Goal: Information Seeking & Learning: Learn about a topic

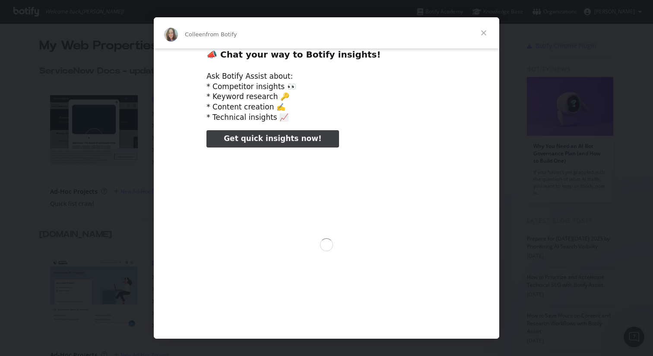
scroll to position [16, 0]
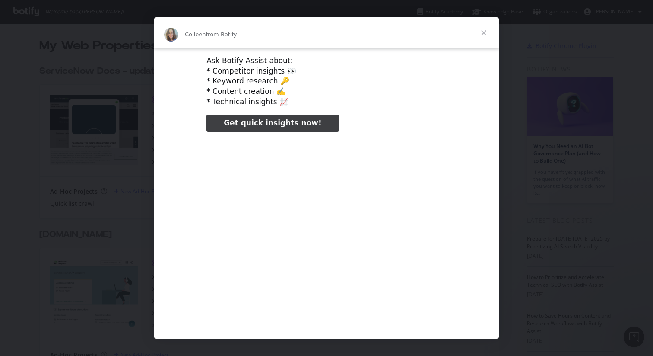
type input "24494"
click at [484, 32] on span "Close" at bounding box center [483, 32] width 31 height 31
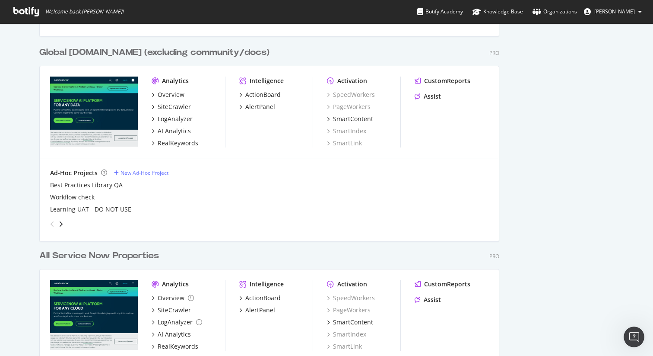
scroll to position [863, 0]
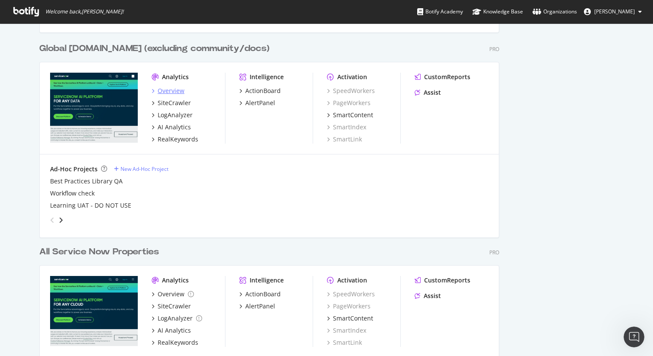
click at [176, 90] on div "Overview" at bounding box center [171, 90] width 27 height 9
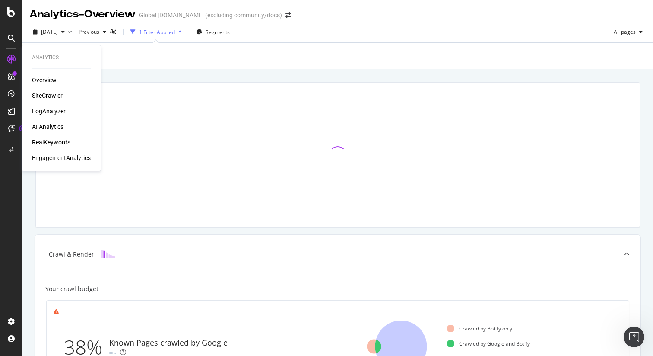
click at [42, 140] on div "RealKeywords" at bounding box center [51, 142] width 38 height 9
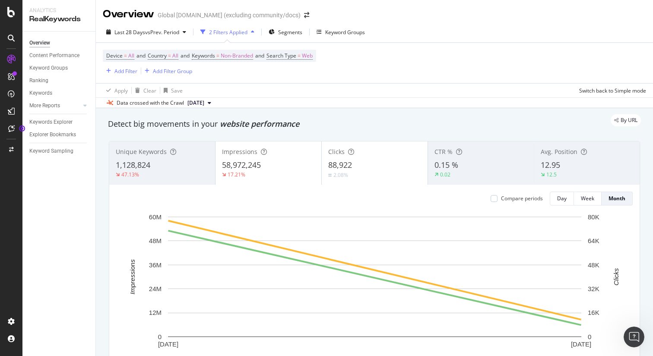
click at [359, 71] on div "Device = All and Country = All and Keywords = Non-Branded and Search Type = Web…" at bounding box center [375, 63] width 544 height 40
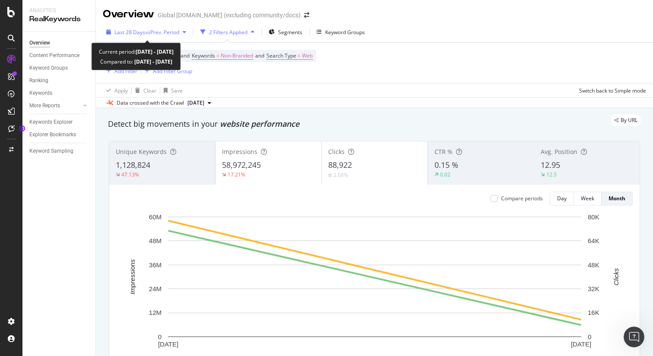
click at [175, 33] on span "vs Prev. Period" at bounding box center [162, 32] width 34 height 7
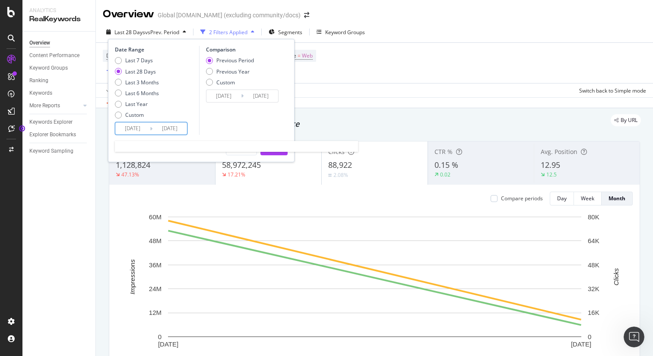
click at [137, 129] on input "[DATE]" at bounding box center [132, 128] width 35 height 12
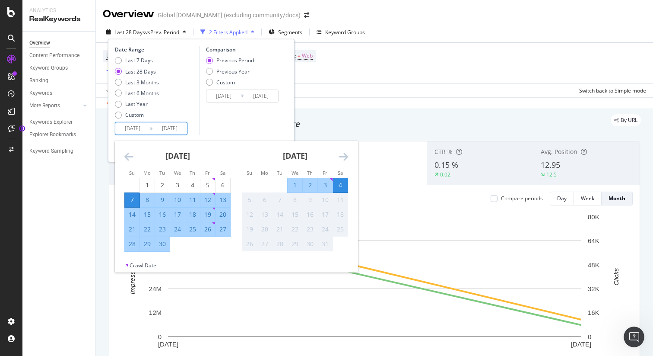
click at [131, 154] on icon "Move backward to switch to the previous month." at bounding box center [128, 156] width 9 height 10
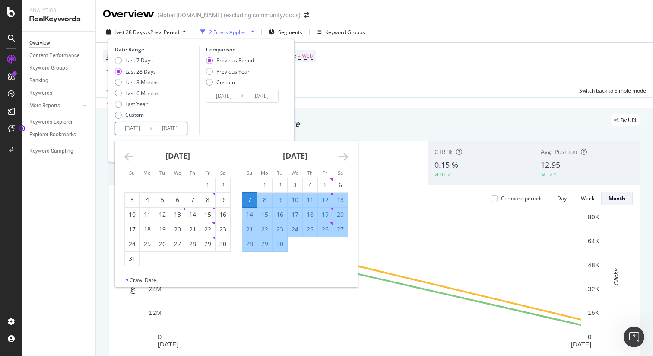
click at [131, 154] on icon "Move backward to switch to the previous month." at bounding box center [128, 156] width 9 height 10
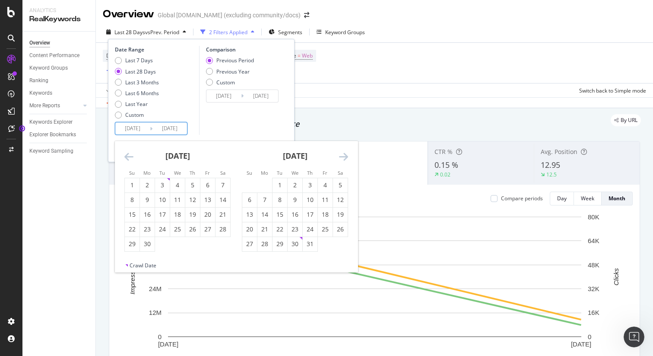
click at [131, 154] on icon "Move backward to switch to the previous month." at bounding box center [128, 156] width 9 height 10
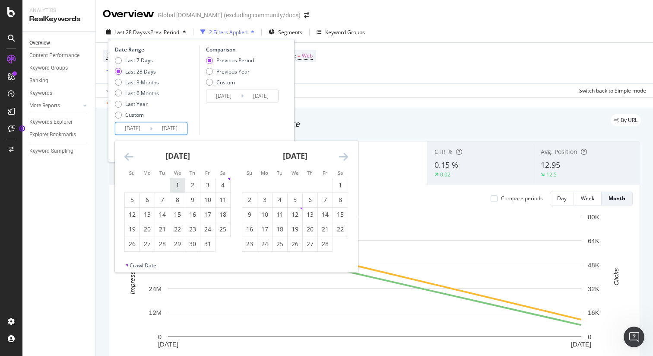
click at [176, 181] on div "1" at bounding box center [177, 185] width 15 height 9
type input "[DATE]"
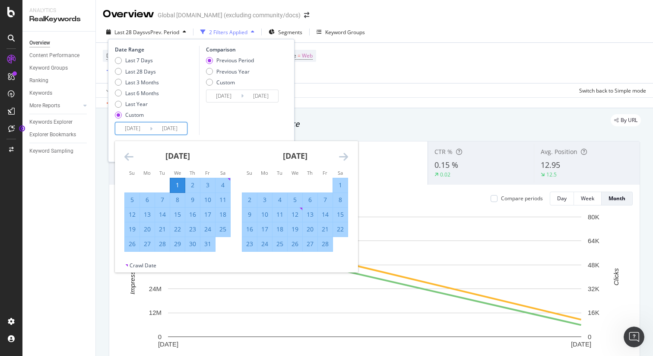
click at [340, 155] on icon "Move forward to switch to the next month." at bounding box center [343, 156] width 9 height 10
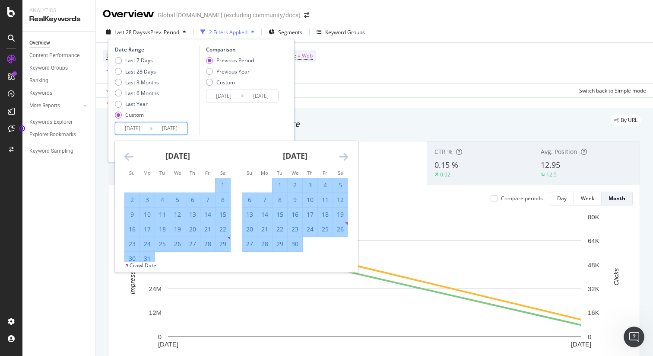
click at [340, 155] on icon "Move forward to switch to the next month." at bounding box center [343, 156] width 9 height 10
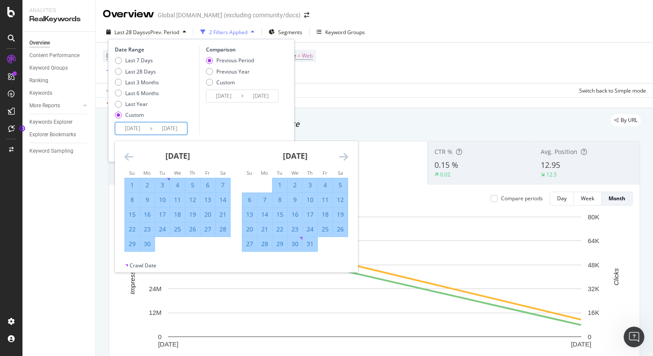
click at [340, 155] on icon "Move forward to switch to the next month." at bounding box center [343, 156] width 9 height 10
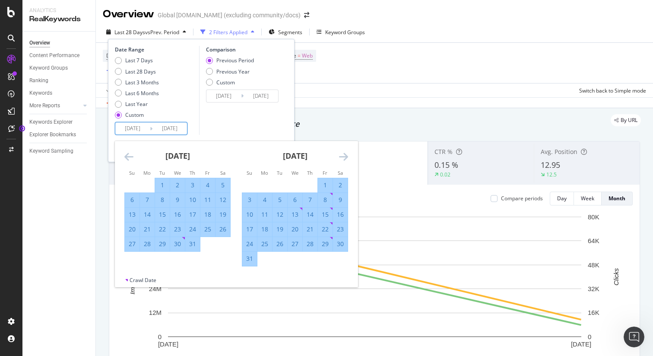
click at [340, 155] on icon "Move forward to switch to the next month." at bounding box center [343, 156] width 9 height 10
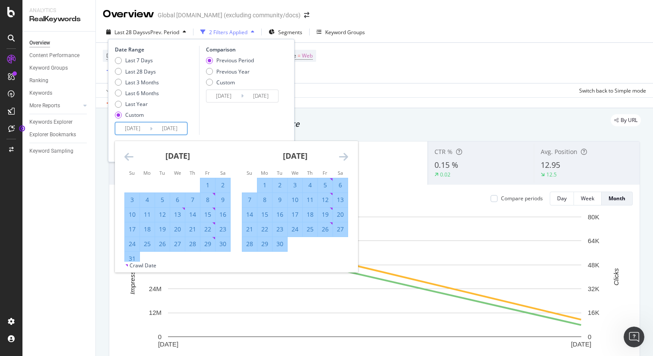
click at [340, 155] on icon "Move forward to switch to the next month." at bounding box center [343, 156] width 9 height 10
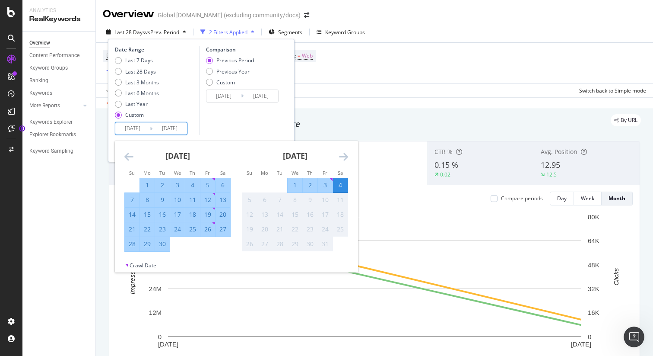
click at [343, 188] on div "4" at bounding box center [340, 185] width 15 height 9
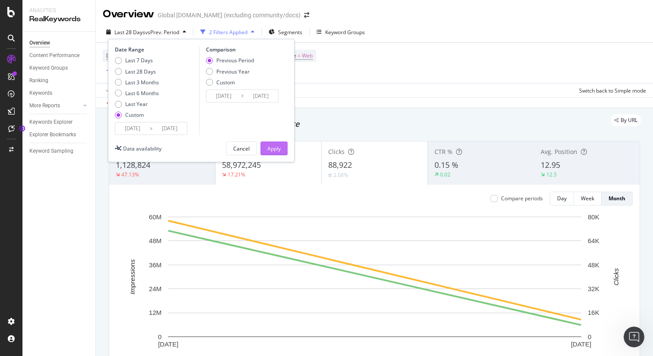
click at [279, 149] on div "Apply" at bounding box center [273, 148] width 13 height 7
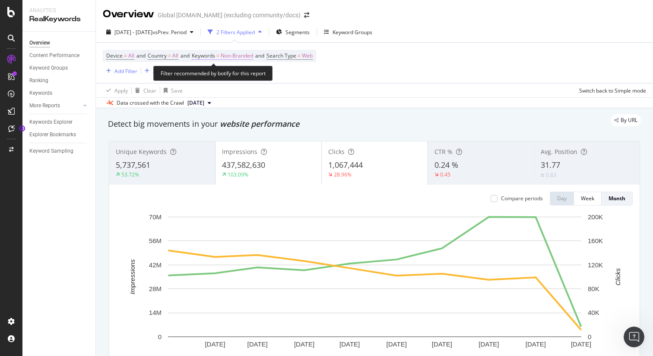
click at [240, 55] on span "Non-Branded" at bounding box center [237, 56] width 32 height 12
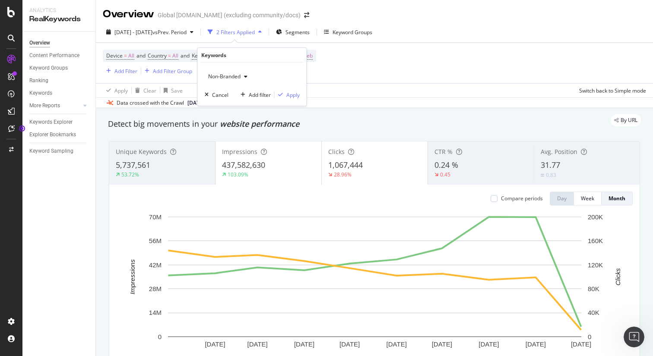
click at [243, 74] on div "button" at bounding box center [246, 76] width 10 height 5
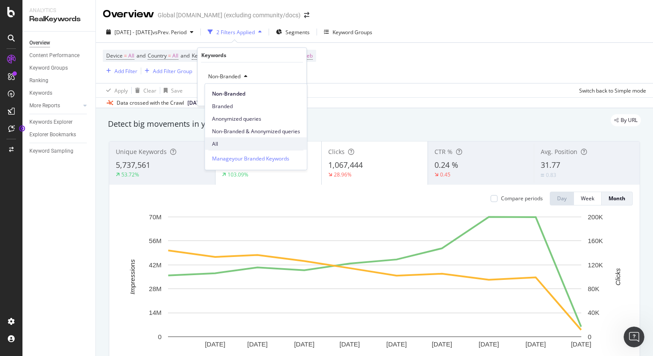
click at [230, 143] on span "All" at bounding box center [256, 144] width 88 height 8
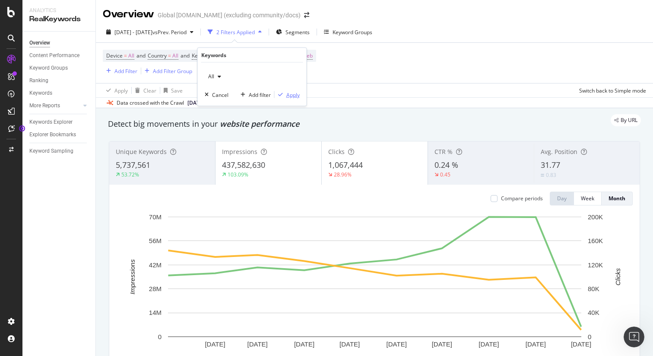
click at [289, 98] on div "Apply" at bounding box center [292, 94] width 13 height 7
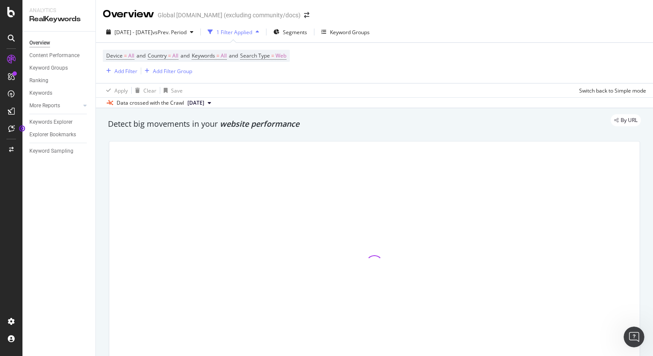
click at [527, 9] on div "Overview Global [DOMAIN_NAME] (excluding community/docs)" at bounding box center [374, 11] width 557 height 22
click at [373, 61] on div "Device = All and Country = All and Keywords = All and Search Type = Web Add Fil…" at bounding box center [375, 63] width 544 height 40
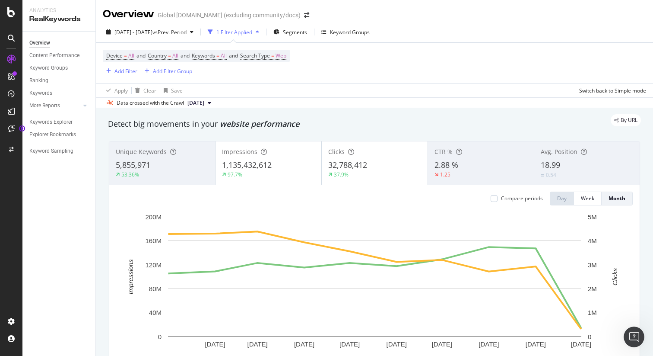
click at [322, 80] on div "Device = All and Country = All and Keywords = All and Search Type = Web Add Fil…" at bounding box center [375, 63] width 544 height 40
click at [414, 86] on div "Apply Clear Save Switch back to Simple mode" at bounding box center [374, 90] width 557 height 14
click at [263, 39] on button "1 Filter Applied" at bounding box center [233, 32] width 58 height 14
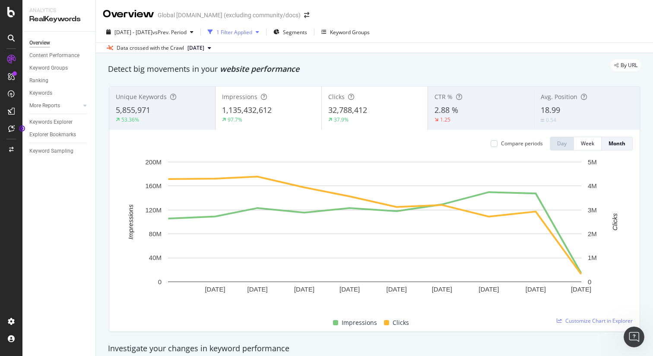
click at [263, 36] on div "1 Filter Applied" at bounding box center [233, 31] width 58 height 13
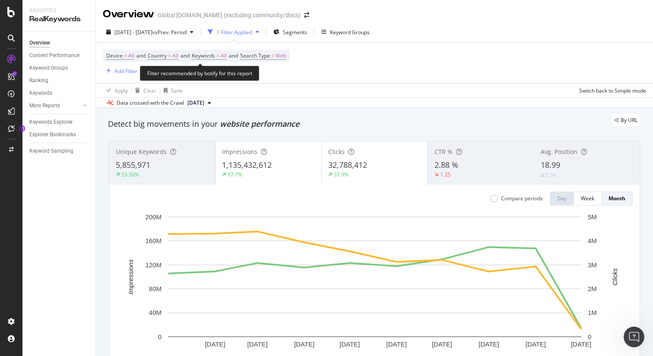
click at [233, 55] on span "Keywords = All and" at bounding box center [216, 55] width 48 height 7
click at [226, 55] on span "All" at bounding box center [224, 56] width 6 height 12
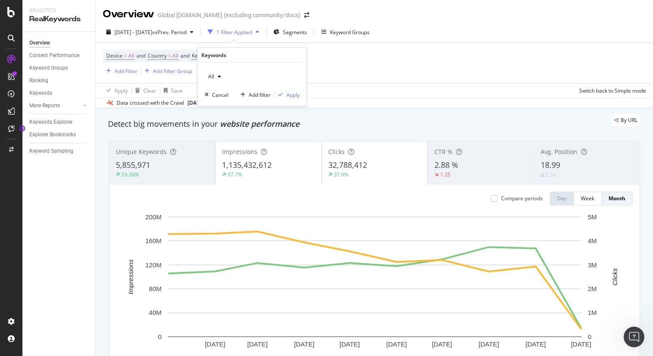
click at [215, 74] on div "button" at bounding box center [219, 76] width 10 height 5
click at [344, 64] on div "Device = All and Country = All and Keywords = All and Search Type = Web Add Fil…" at bounding box center [375, 63] width 544 height 40
click at [336, 67] on div "Device = All and Country = All and Keywords = All and Search Type = Web Add Fil…" at bounding box center [375, 63] width 544 height 40
click at [552, 39] on div "[DATE] - [DATE] vs Prev. Period 1 Filter Applied Segments Keyword Groups" at bounding box center [374, 33] width 557 height 17
click at [486, 46] on div "Device = All and Country = All and Keywords = All and Search Type = Web Add Fil…" at bounding box center [375, 63] width 544 height 40
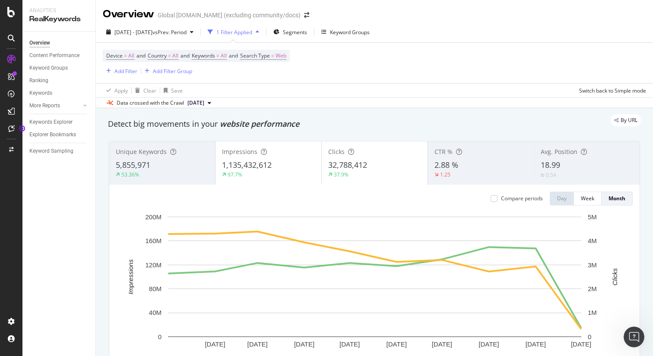
click at [438, 25] on div "[DATE] - [DATE] vs Prev. Period 1 Filter Applied Segments Keyword Groups Device…" at bounding box center [374, 65] width 557 height 86
click at [302, 66] on div "Device = All and Country = All and Keywords = All and Search Type = Web Add Fil…" at bounding box center [375, 63] width 544 height 40
click at [227, 56] on span "All" at bounding box center [224, 56] width 6 height 12
click at [216, 73] on div "All" at bounding box center [215, 76] width 20 height 13
click at [328, 86] on div "Apply Clear Save Switch back to Simple mode" at bounding box center [374, 90] width 557 height 14
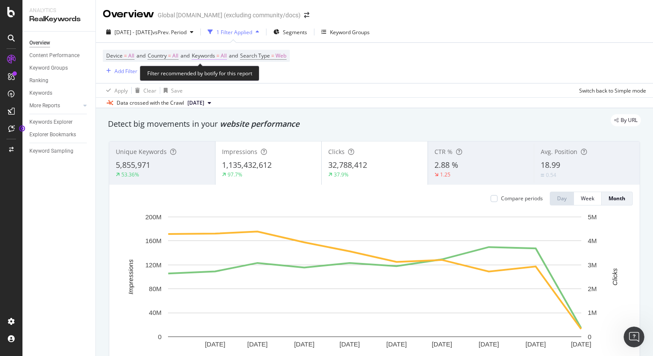
click at [227, 56] on span "All" at bounding box center [224, 56] width 6 height 12
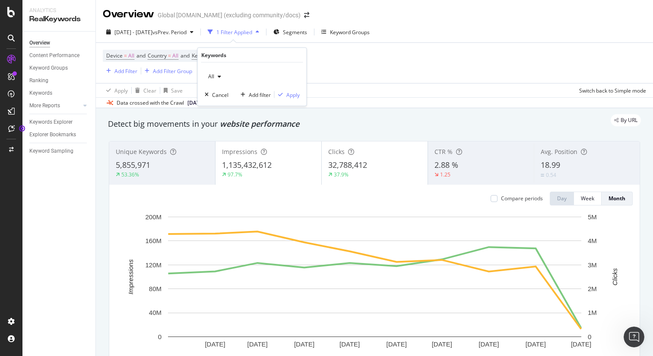
click at [213, 78] on span "All" at bounding box center [210, 76] width 10 height 7
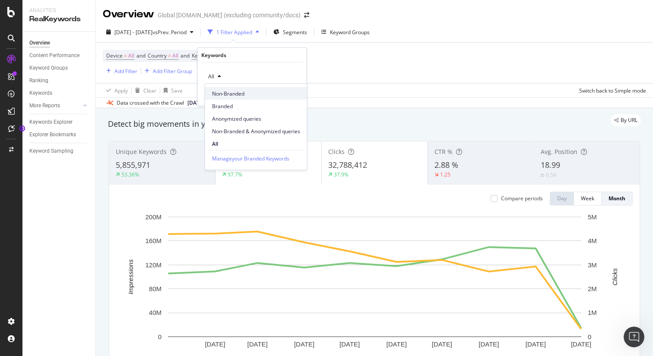
click at [226, 90] on span "Non-Branded" at bounding box center [256, 93] width 88 height 8
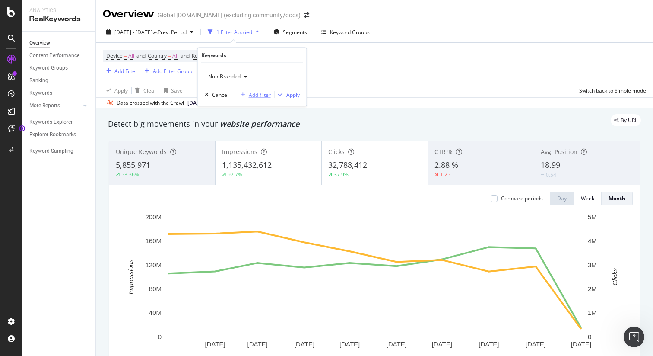
click at [255, 92] on div "Add filter" at bounding box center [260, 94] width 22 height 7
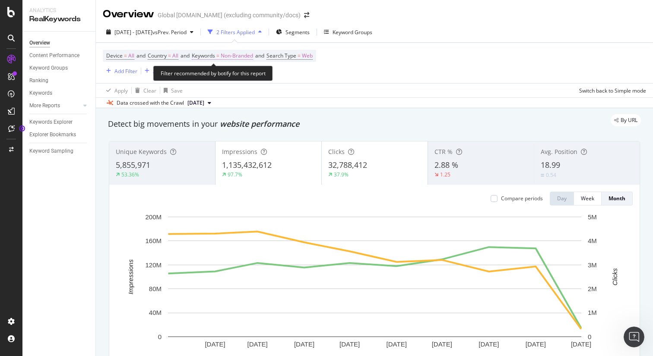
click at [248, 56] on span "Non-Branded" at bounding box center [237, 56] width 32 height 12
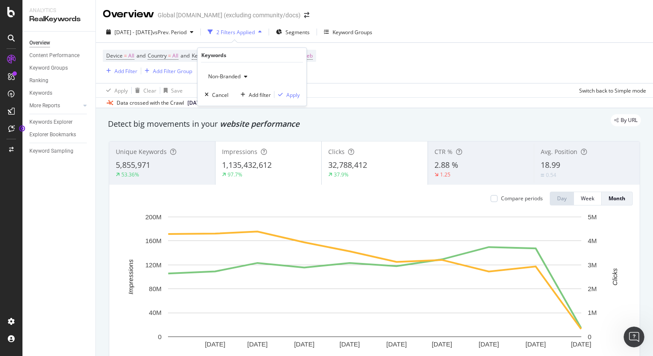
click at [342, 73] on div "Device = All and Country = All and Keywords = Non-Branded and Search Type = Web…" at bounding box center [375, 63] width 544 height 40
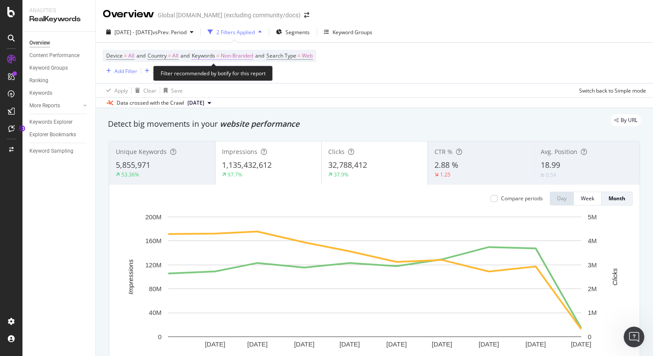
click at [251, 53] on span "Non-Branded" at bounding box center [237, 56] width 32 height 12
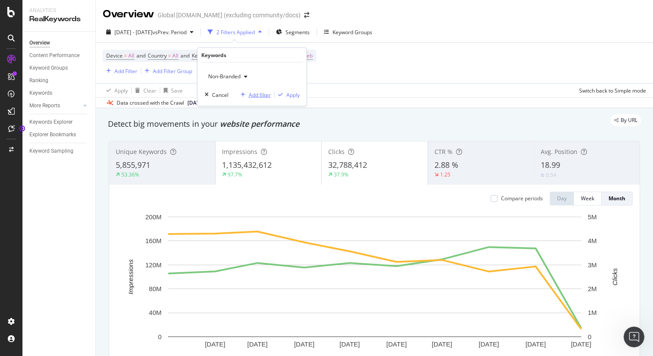
click at [251, 93] on div "Add filter" at bounding box center [260, 94] width 22 height 7
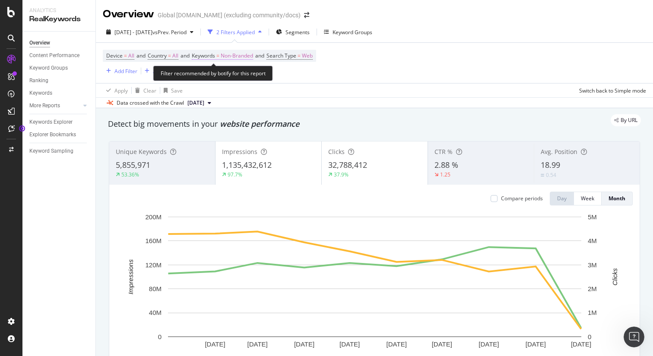
click at [247, 53] on span "Non-Branded" at bounding box center [237, 56] width 32 height 12
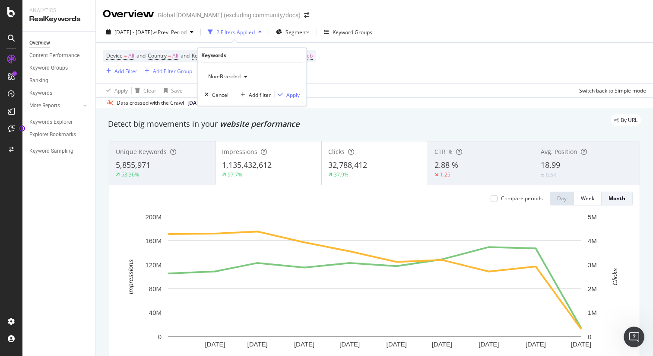
click at [239, 78] on span "Non-Branded" at bounding box center [223, 76] width 36 height 7
click at [334, 71] on div "Device = All and Country = All and Keywords = Non-Branded and Search Type = Web…" at bounding box center [375, 63] width 544 height 40
click at [356, 76] on div "Device = All and Country = All and Keywords = Non-Branded and Search Type = Web…" at bounding box center [375, 63] width 544 height 40
click at [363, 67] on div "Device = All and Country = All and Keywords = Non-Branded and Search Type = Web…" at bounding box center [375, 63] width 544 height 40
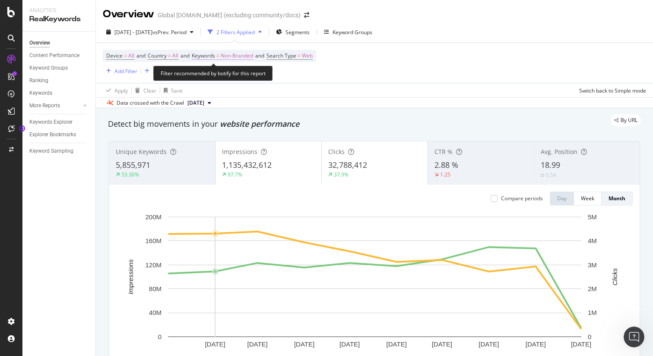
click at [245, 60] on span "Non-Branded" at bounding box center [237, 56] width 32 height 12
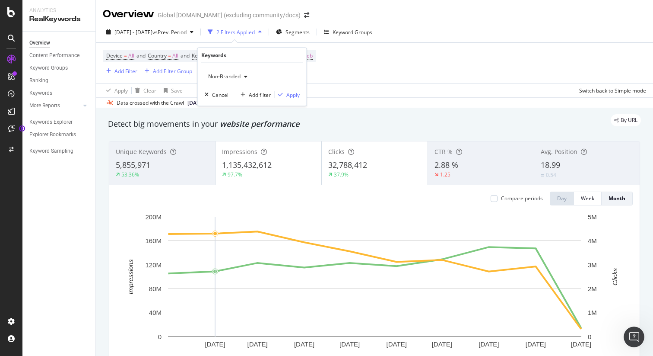
click at [237, 76] on span "Non-Branded" at bounding box center [223, 76] width 36 height 7
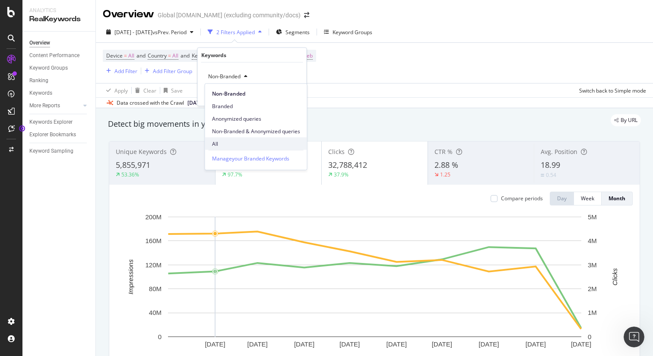
click at [220, 141] on span "All" at bounding box center [256, 144] width 88 height 8
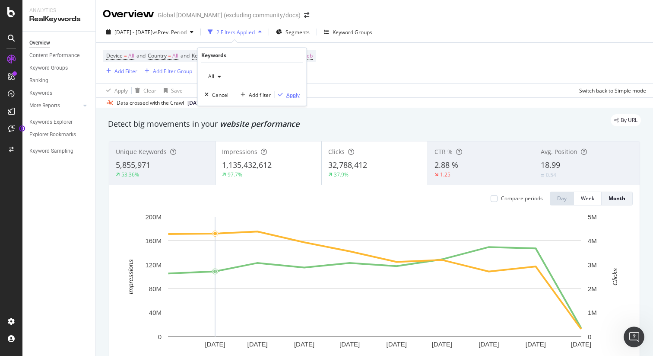
click at [285, 97] on div "Apply" at bounding box center [287, 95] width 25 height 8
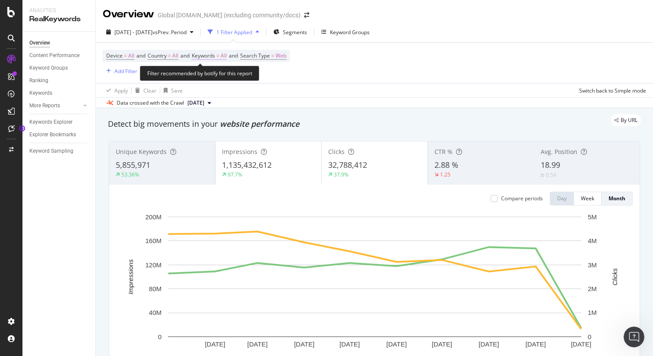
click at [227, 57] on span "All" at bounding box center [224, 56] width 6 height 12
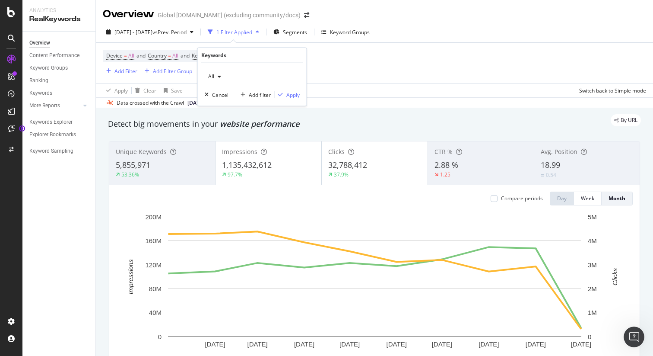
click at [217, 76] on div "button" at bounding box center [219, 76] width 10 height 5
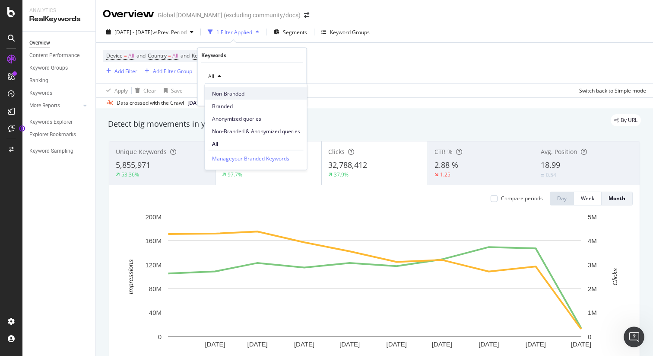
click at [227, 91] on span "Non-Branded" at bounding box center [256, 93] width 88 height 8
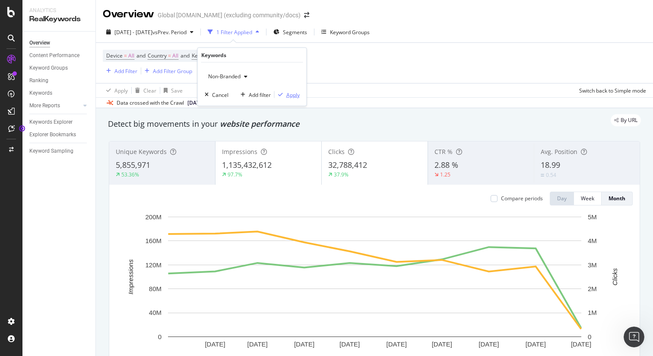
click at [292, 94] on div "Apply" at bounding box center [292, 94] width 13 height 7
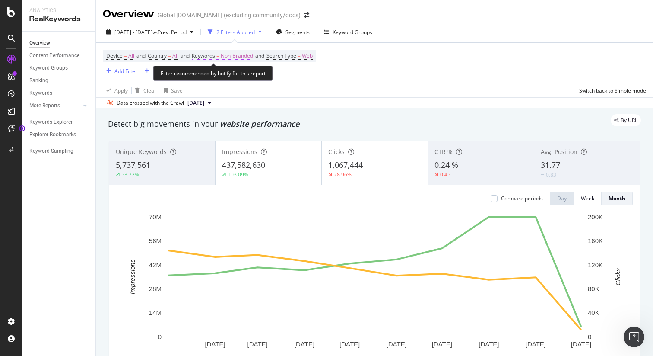
click at [242, 57] on span "Non-Branded" at bounding box center [237, 56] width 32 height 12
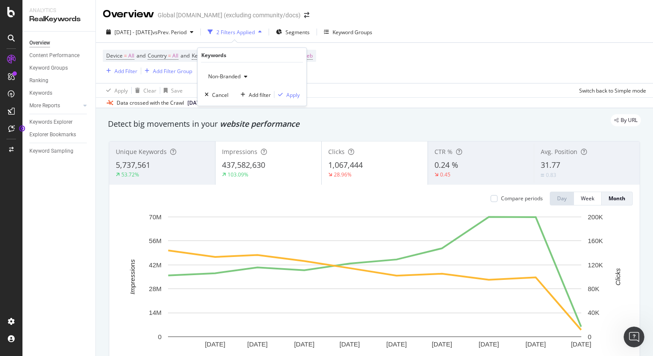
click at [234, 78] on span "Non-Branded" at bounding box center [223, 76] width 36 height 7
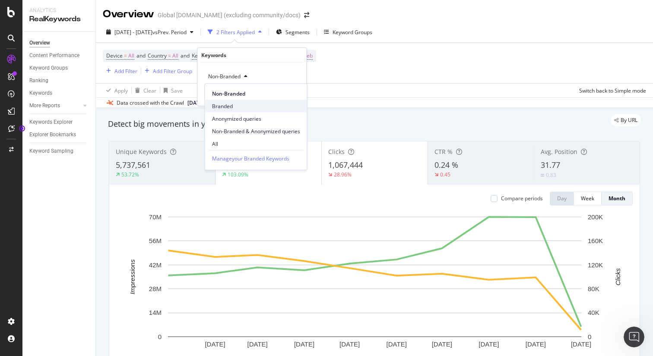
click at [226, 102] on span "Branded" at bounding box center [256, 106] width 88 height 8
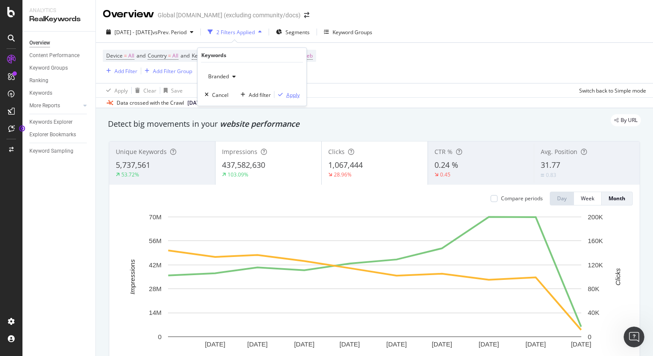
click at [290, 96] on div "Apply" at bounding box center [292, 94] width 13 height 7
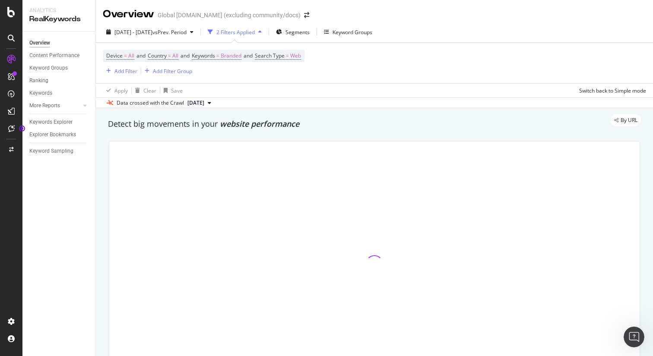
click at [369, 60] on div "Device = All and Country = All and Keywords = Branded and Search Type = Web Add…" at bounding box center [375, 63] width 544 height 40
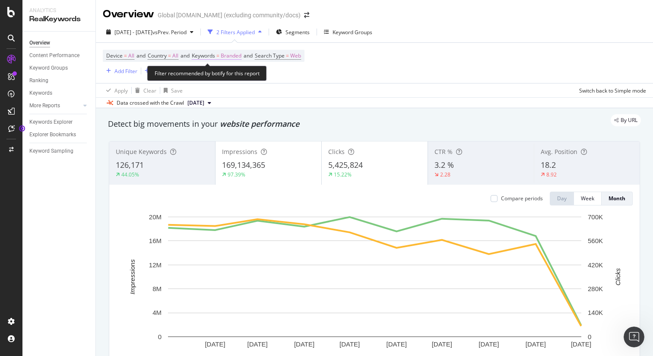
click at [236, 54] on span "Branded" at bounding box center [231, 56] width 21 height 12
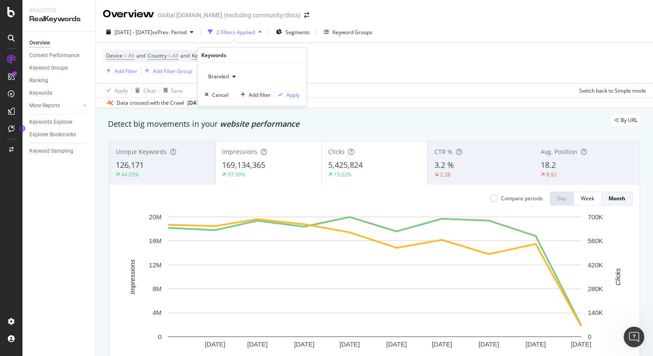
click at [225, 76] on span "Branded" at bounding box center [217, 76] width 24 height 7
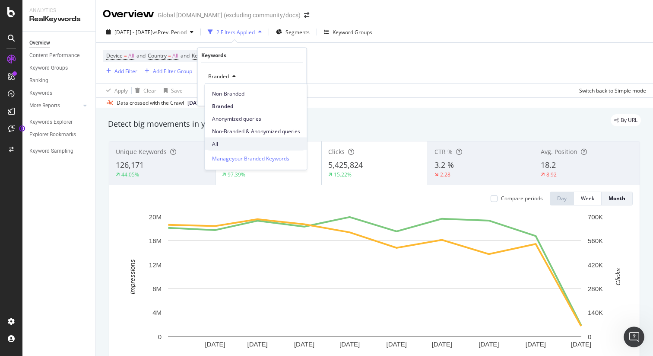
click at [219, 140] on span "All" at bounding box center [256, 144] width 88 height 8
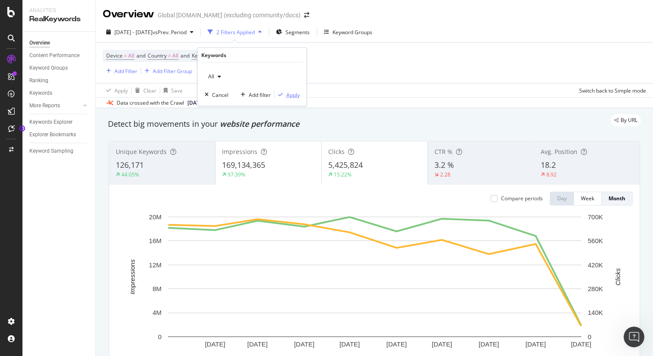
click at [290, 92] on div "Apply" at bounding box center [292, 94] width 13 height 7
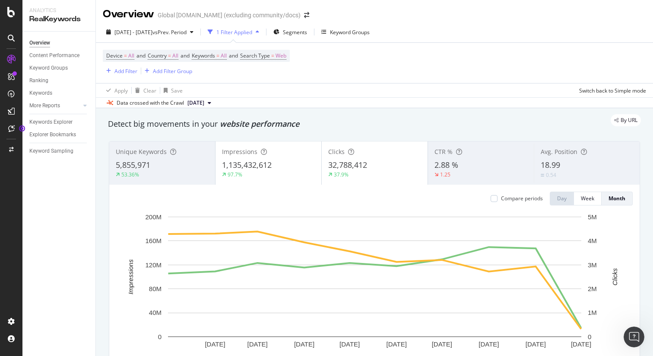
click at [364, 60] on div "Device = All and Country = All and Keywords = All and Search Type = Web Add Fil…" at bounding box center [375, 63] width 544 height 40
click at [451, 22] on div "[DATE] - [DATE] vs Prev. Period 1 Filter Applied Segments Keyword Groups Device…" at bounding box center [374, 65] width 557 height 86
